Goal: Information Seeking & Learning: Understand process/instructions

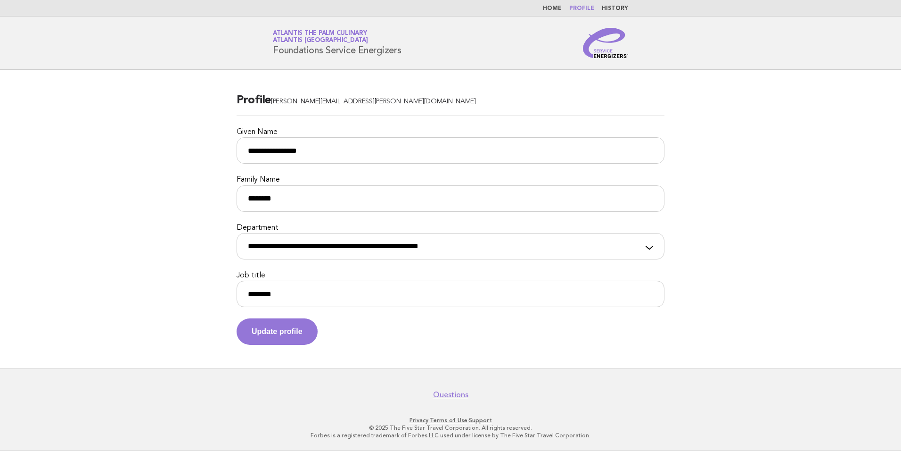
click at [311, 38] on span "Atlantis [GEOGRAPHIC_DATA]" at bounding box center [320, 41] width 95 height 6
click at [562, 10] on link "Home" at bounding box center [552, 9] width 19 height 6
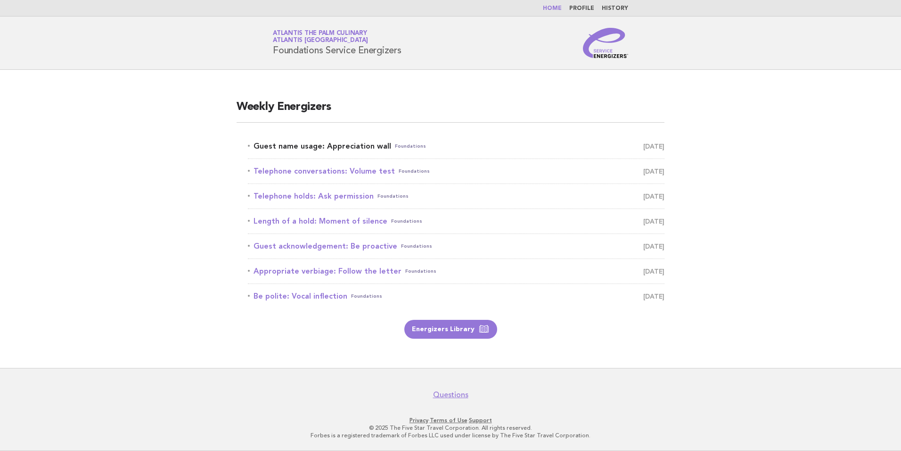
click at [344, 150] on link "Guest name usage: Appreciation wall Foundations August 18" at bounding box center [456, 146] width 417 height 13
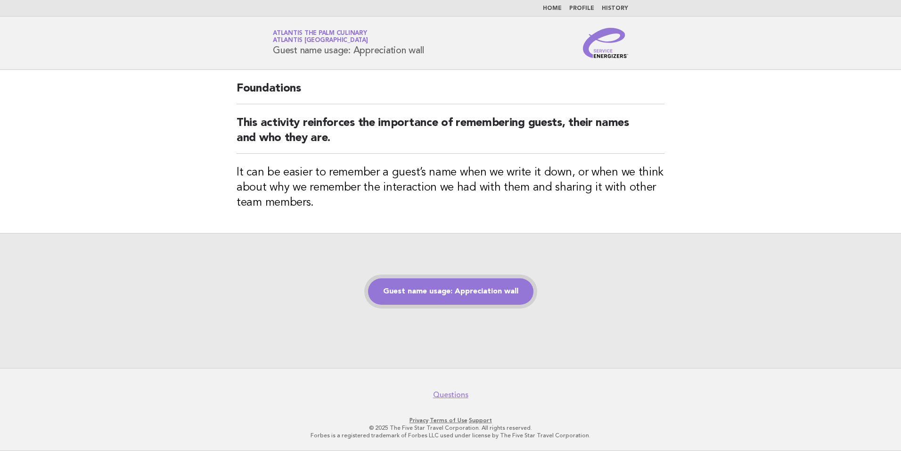
click at [485, 297] on link "Guest name usage: Appreciation wall" at bounding box center [450, 291] width 165 height 26
click at [446, 294] on link "Guest name usage: Appreciation wall" at bounding box center [450, 291] width 165 height 26
click at [435, 291] on link "Guest name usage: Appreciation wall" at bounding box center [450, 291] width 165 height 26
click at [644, 290] on div "Guest name usage: Appreciation wall" at bounding box center [450, 300] width 901 height 135
click at [459, 285] on link "Guest name usage: Appreciation wall" at bounding box center [450, 291] width 165 height 26
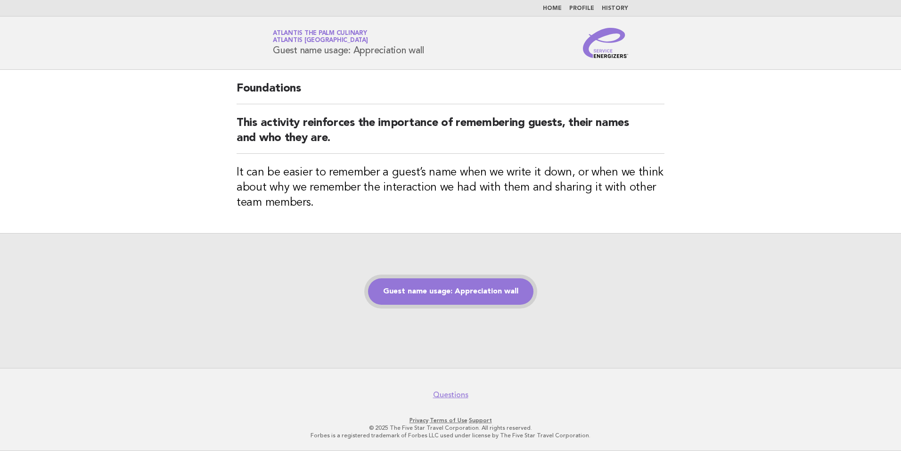
click at [454, 293] on link "Guest name usage: Appreciation wall" at bounding box center [450, 291] width 165 height 26
click at [451, 333] on div "Guest name usage: Appreciation wall" at bounding box center [450, 300] width 901 height 135
drag, startPoint x: 451, startPoint y: 333, endPoint x: 451, endPoint y: 323, distance: 9.9
click at [451, 323] on div "Guest name usage: Appreciation wall" at bounding box center [450, 300] width 901 height 135
drag, startPoint x: 451, startPoint y: 323, endPoint x: 453, endPoint y: 291, distance: 32.1
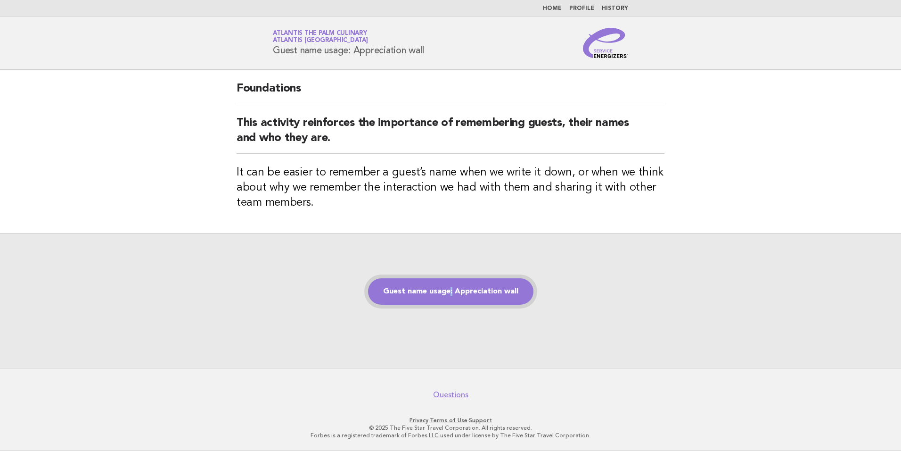
click at [453, 291] on link "Guest name usage: Appreciation wall" at bounding box center [450, 291] width 165 height 26
click at [444, 291] on link "Guest name usage: Appreciation wall" at bounding box center [450, 291] width 165 height 26
drag, startPoint x: 444, startPoint y: 291, endPoint x: 349, endPoint y: 116, distance: 198.9
click at [349, 116] on h2 "This activity reinforces the importance of remembering guests, their names and …" at bounding box center [451, 135] width 428 height 38
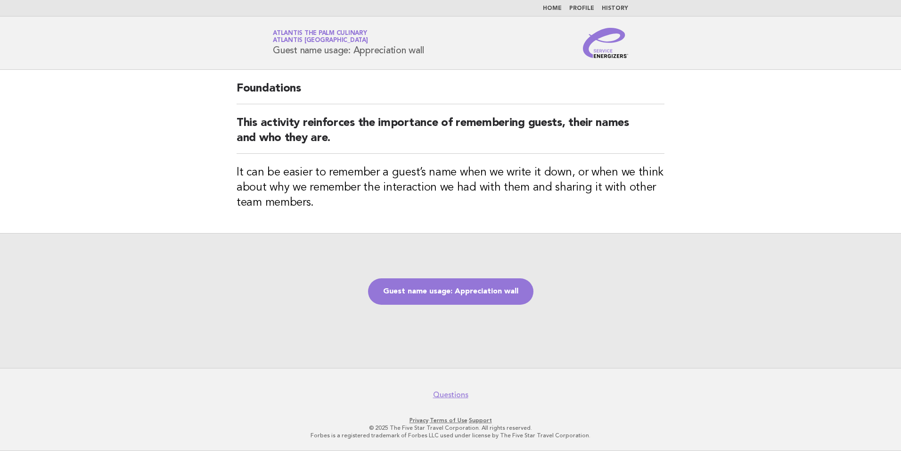
click at [457, 261] on div "Guest name usage: Appreciation wall" at bounding box center [450, 300] width 901 height 135
click at [435, 314] on div "Guest name usage: Appreciation wall" at bounding box center [450, 300] width 901 height 135
click at [437, 301] on link "Guest name usage: Appreciation wall" at bounding box center [450, 291] width 165 height 26
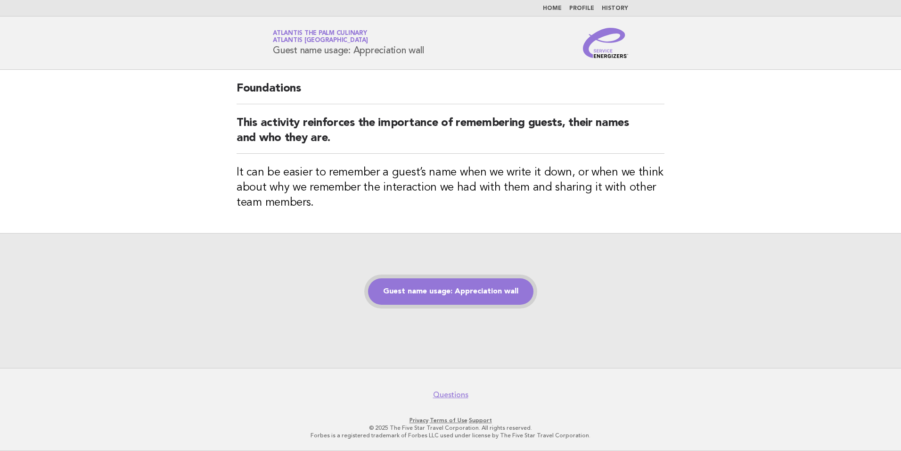
click at [437, 301] on link "Guest name usage: Appreciation wall" at bounding box center [450, 291] width 165 height 26
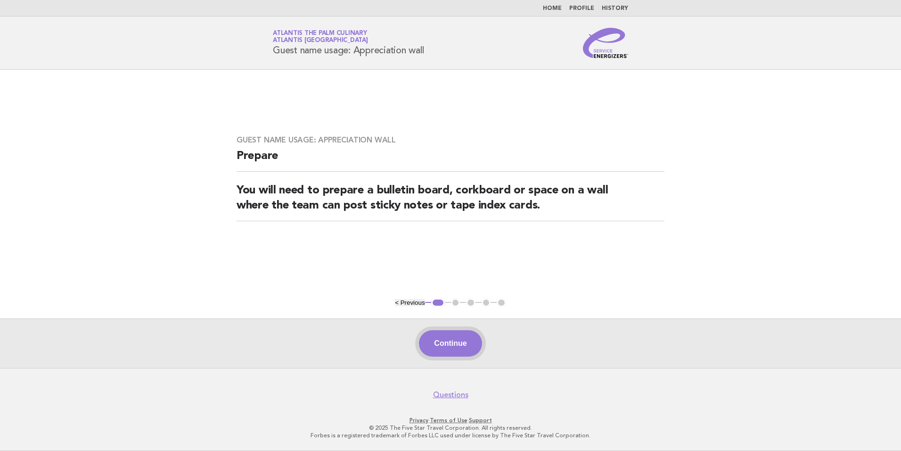
click at [454, 351] on button "Continue" at bounding box center [450, 343] width 63 height 26
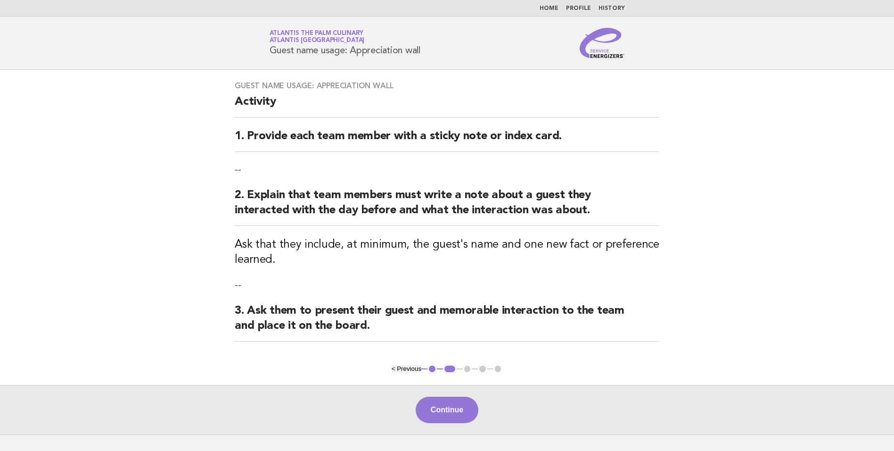
click at [454, 350] on div "Guest name usage: Appreciation wall Activity 1. Provide each team member with a…" at bounding box center [446, 217] width 447 height 294
click at [447, 419] on button "Continue" at bounding box center [447, 409] width 63 height 26
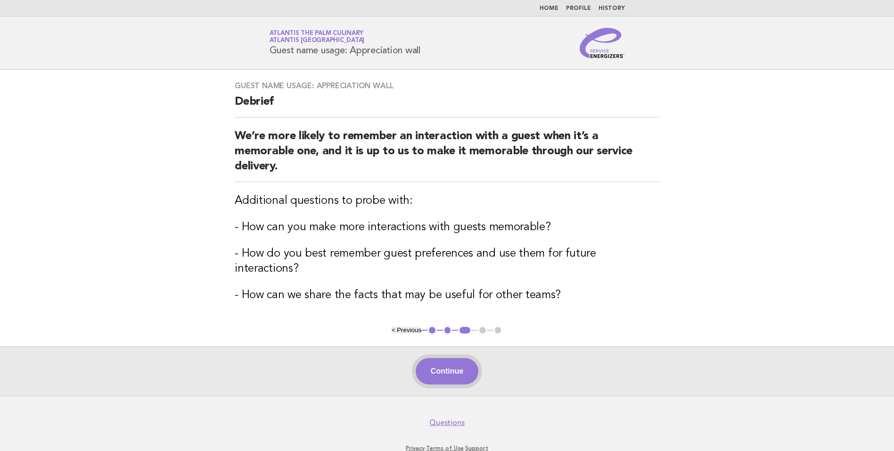
click at [447, 358] on button "Continue" at bounding box center [447, 371] width 63 height 26
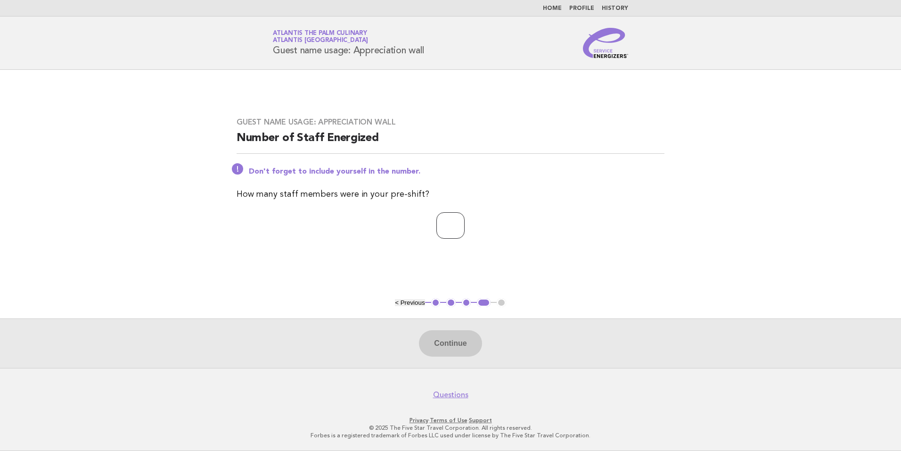
click at [445, 229] on input "number" at bounding box center [451, 225] width 28 height 26
type input "**"
click at [447, 342] on button "Continue" at bounding box center [450, 343] width 63 height 26
